Goal: Browse casually

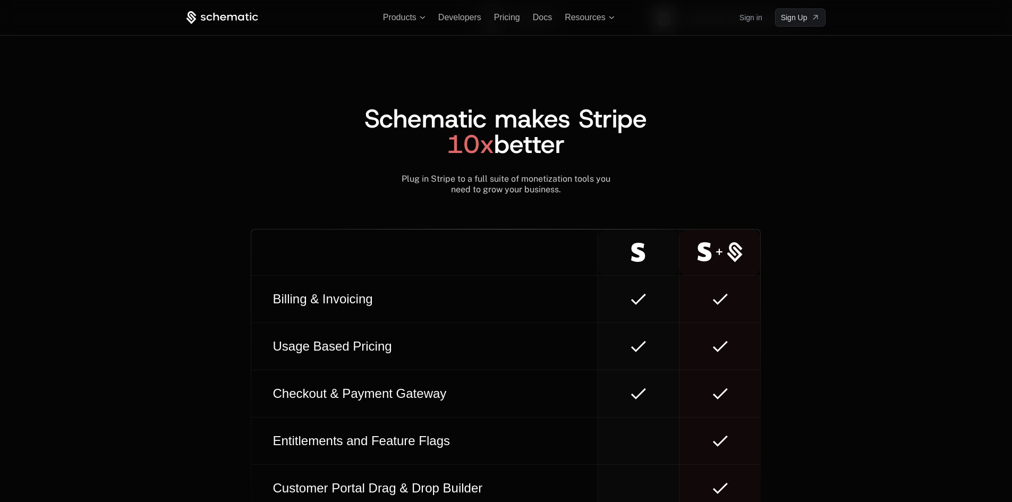
scroll to position [5900, 0]
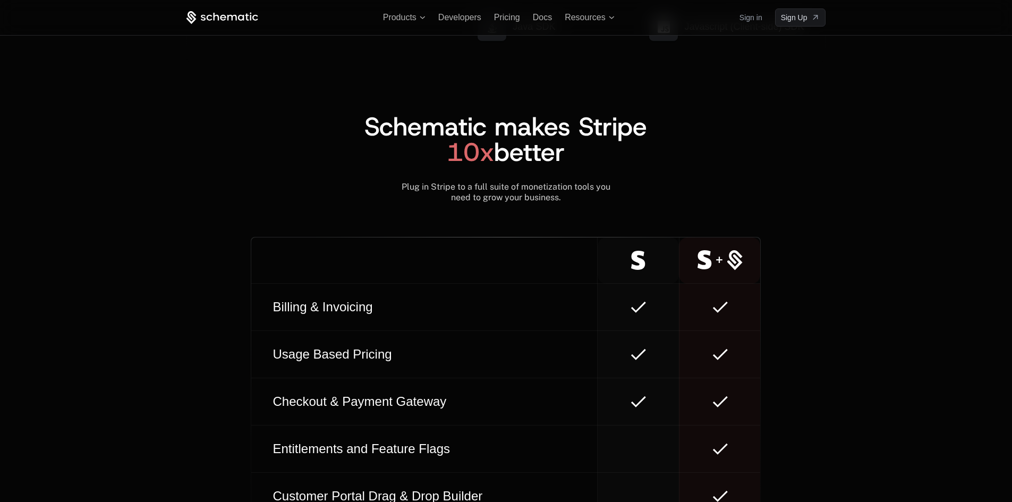
click at [558, 147] on span "Schematic makes Stripe 10x better" at bounding box center [505, 139] width 283 height 60
click at [559, 134] on span "Schematic makes Stripe 10x better" at bounding box center [505, 139] width 283 height 60
click at [633, 130] on span "Schematic makes Stripe 10x better" at bounding box center [505, 139] width 283 height 60
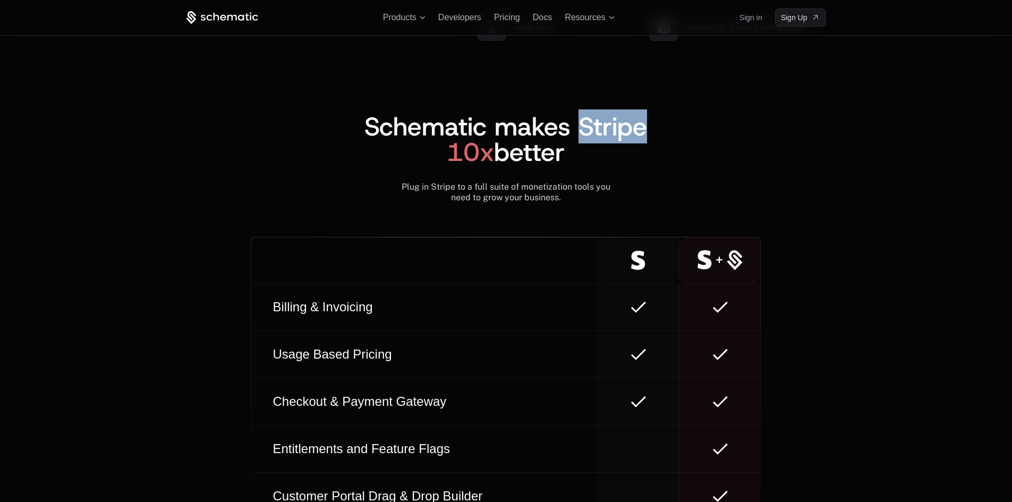
click at [633, 130] on span "Schematic makes Stripe 10x better" at bounding box center [505, 139] width 283 height 60
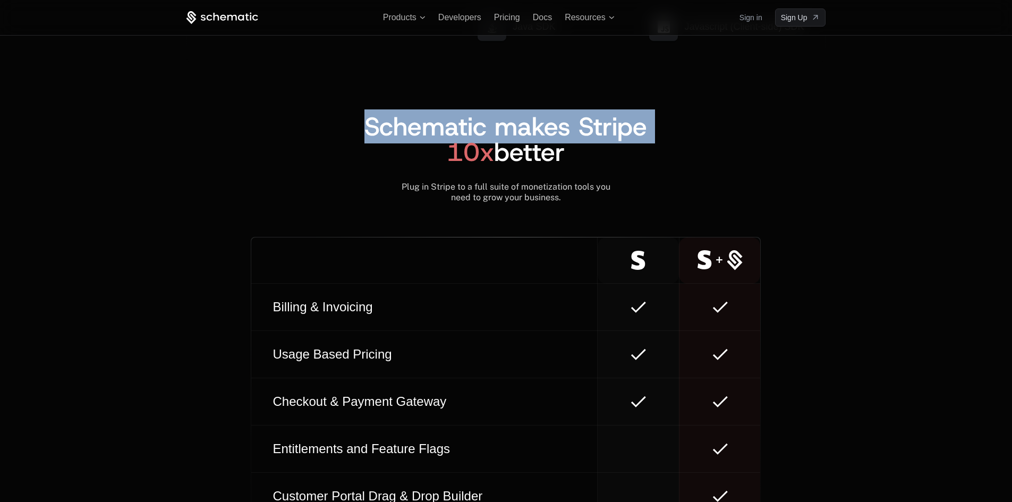
click at [633, 130] on span "Schematic makes Stripe 10x better" at bounding box center [505, 139] width 283 height 60
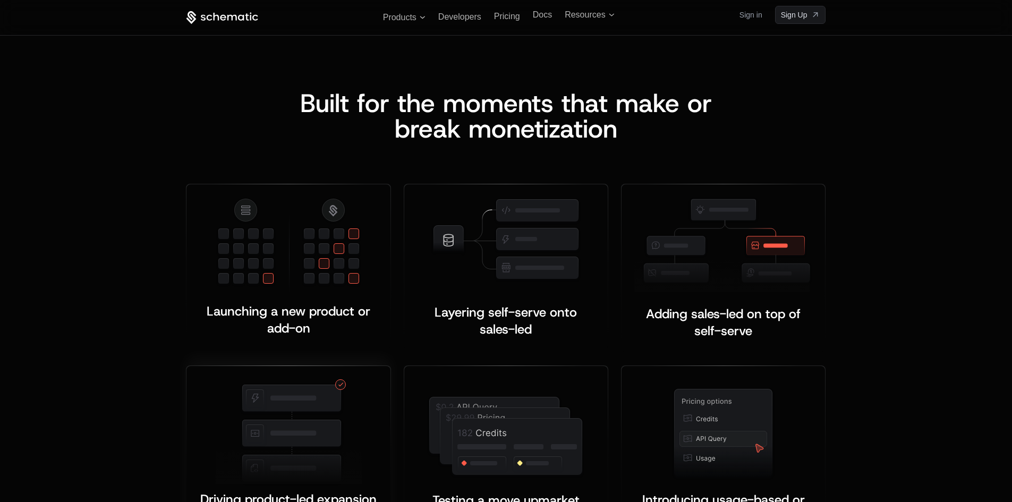
scroll to position [1933, 0]
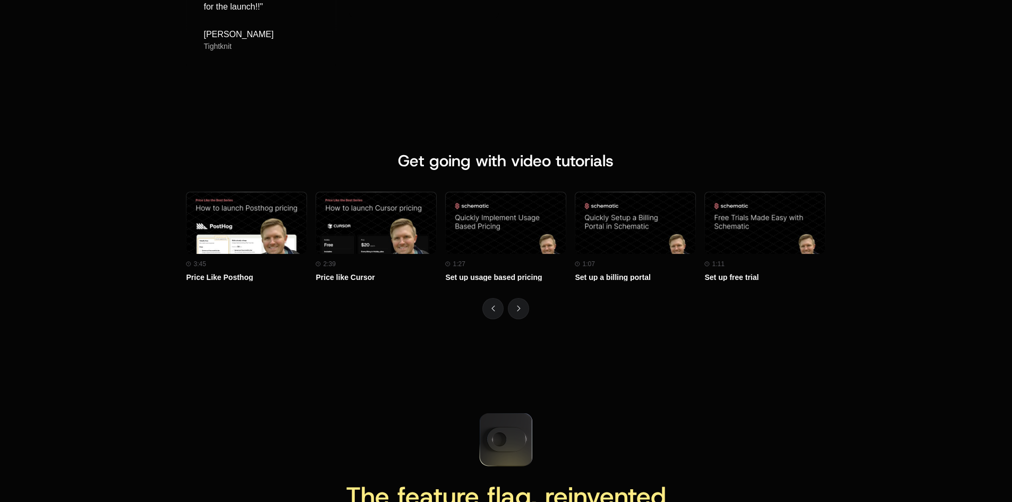
scroll to position [4633, 0]
